Goal: Information Seeking & Learning: Learn about a topic

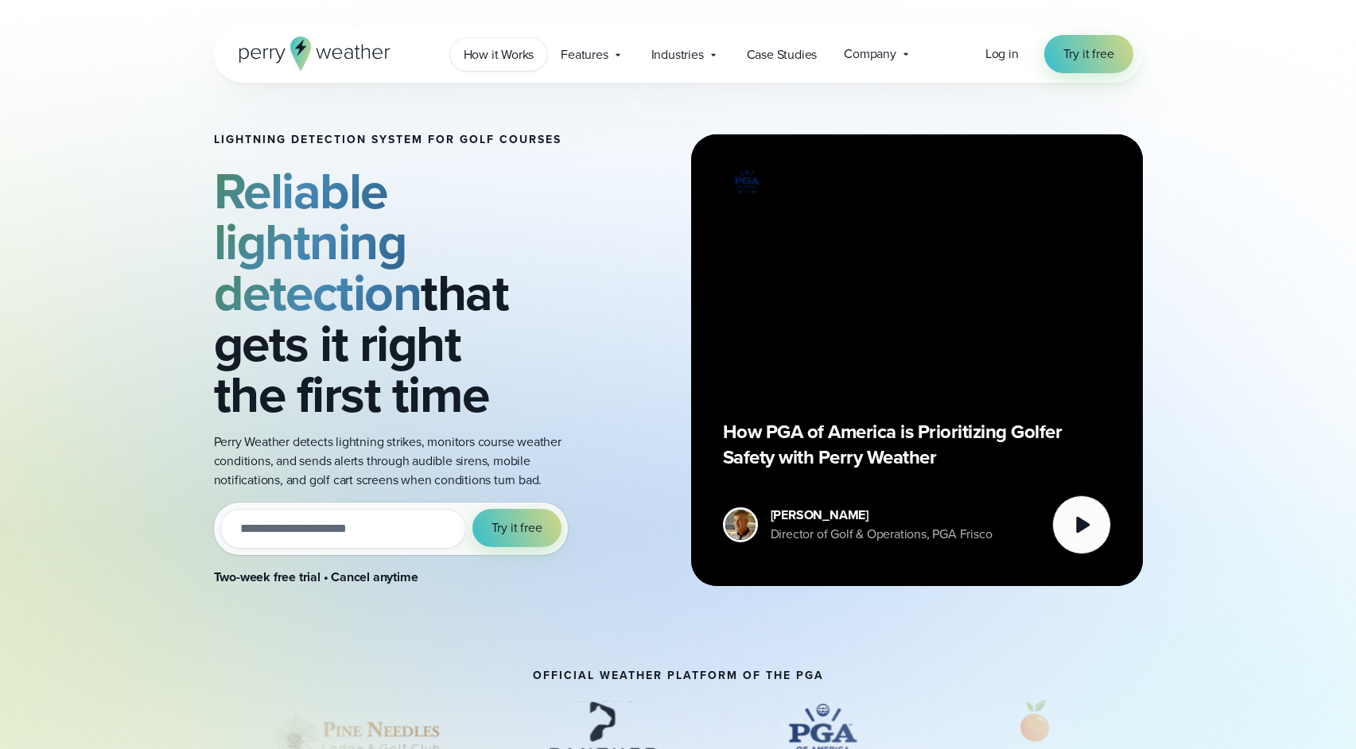
click at [519, 53] on span "How it Works" at bounding box center [499, 54] width 71 height 19
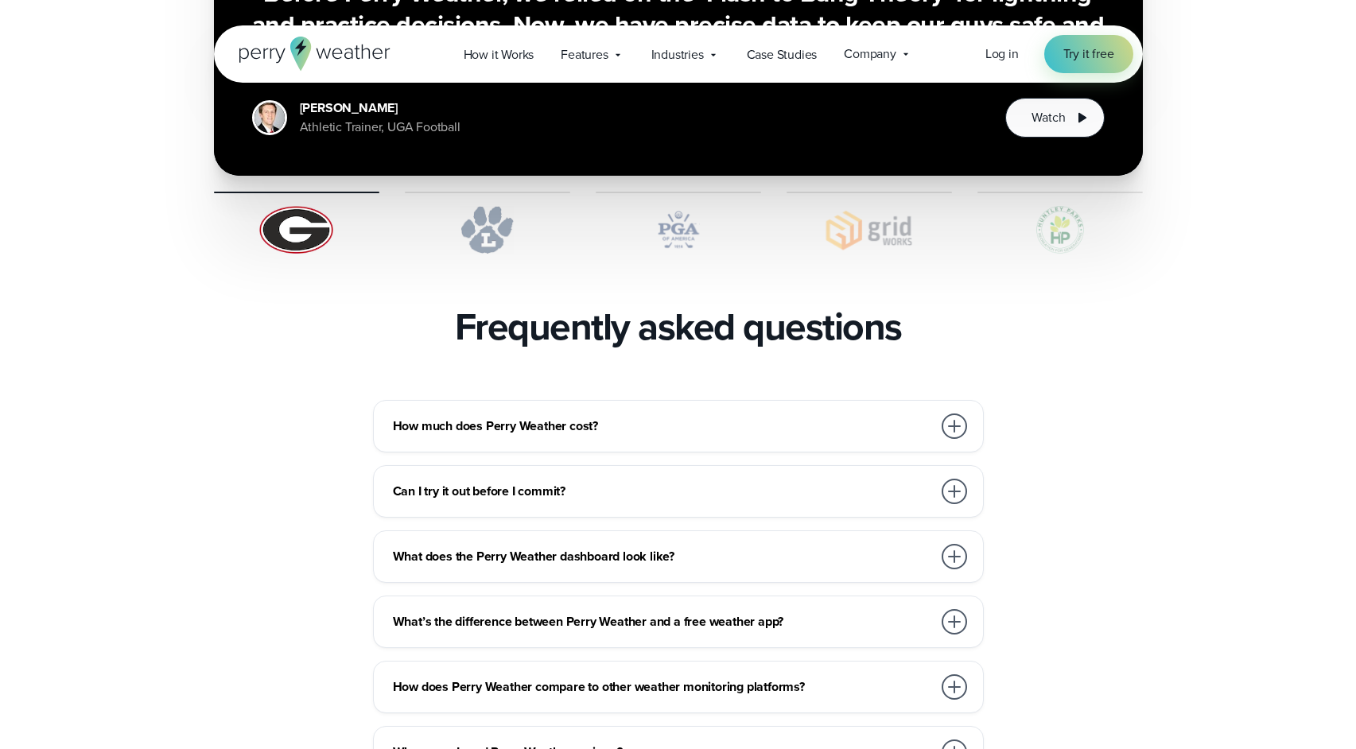
scroll to position [3256, 0]
click at [586, 416] on h3 "How much does Perry Weather cost?" at bounding box center [662, 425] width 539 height 19
